Goal: Information Seeking & Learning: Check status

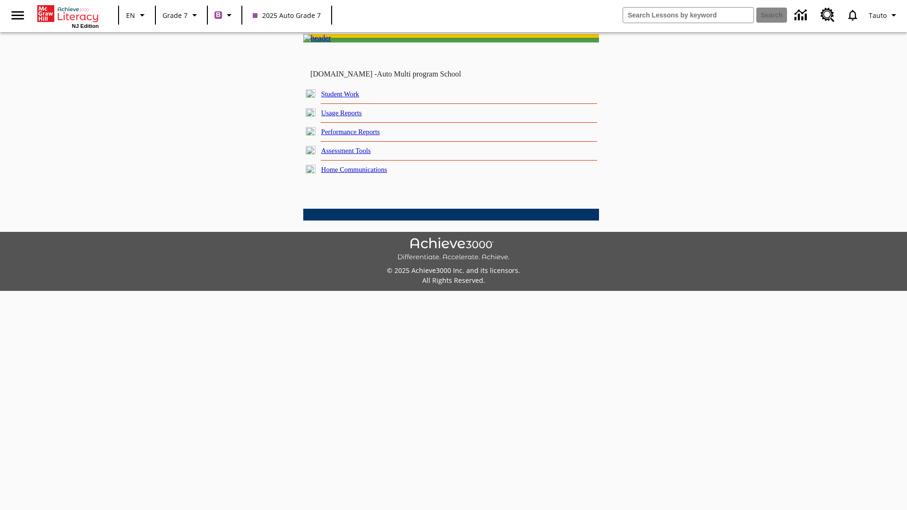
click at [361, 136] on link "Performance Reports" at bounding box center [350, 132] width 59 height 8
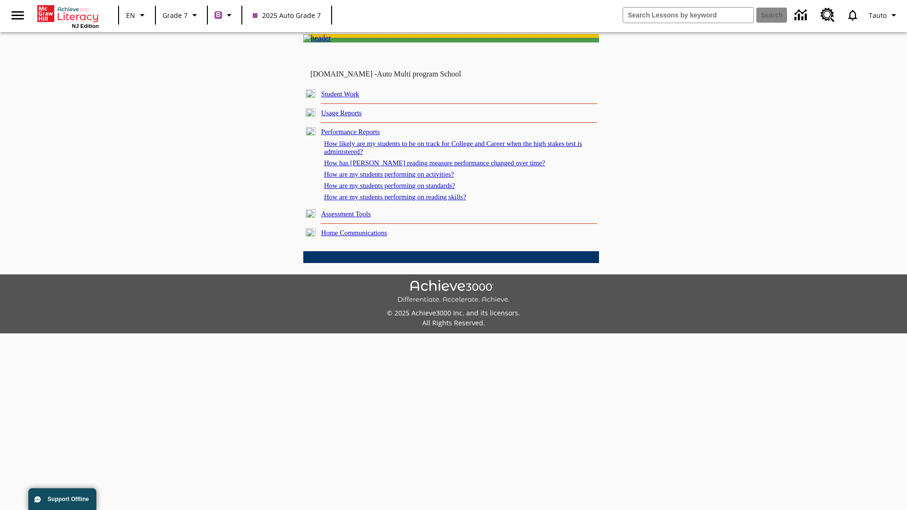
click at [405, 201] on link "How are my students performing on reading skills?" at bounding box center [395, 197] width 142 height 8
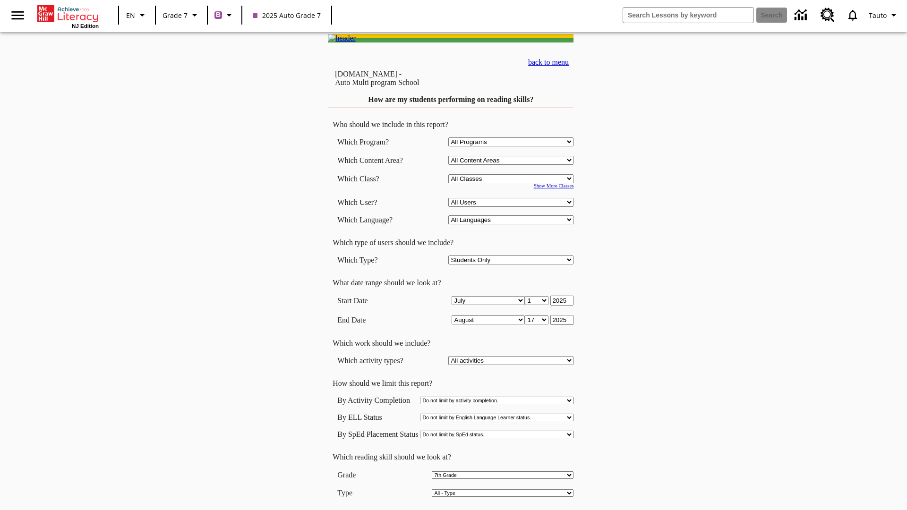
select select "2"
click at [452, 510] on input "View Report" at bounding box center [450, 520] width 45 height 10
select select "2348140"
